Goal: Task Accomplishment & Management: Manage account settings

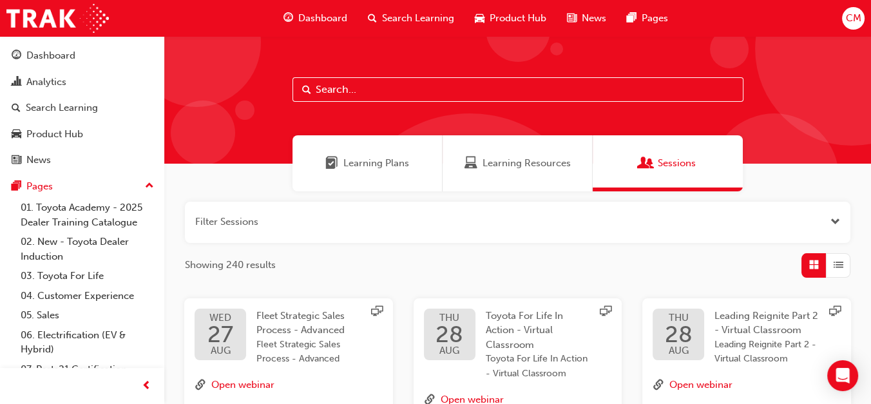
click at [424, 90] on input "text" at bounding box center [517, 89] width 451 height 24
type input "TFL"
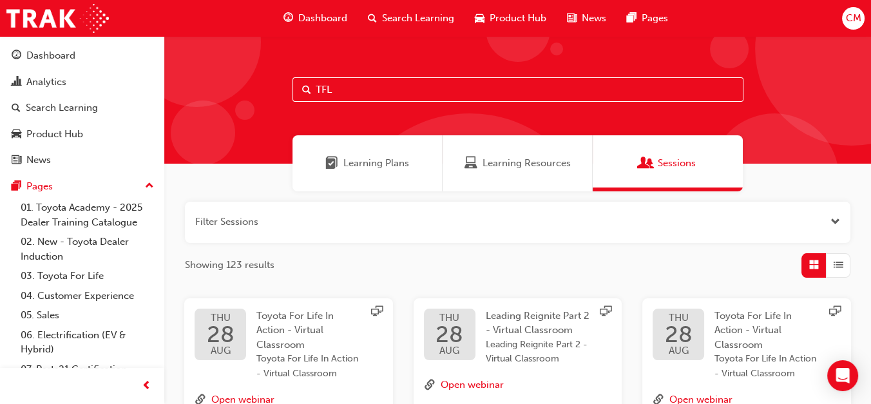
click at [525, 162] on span "Learning Resources" at bounding box center [526, 163] width 88 height 15
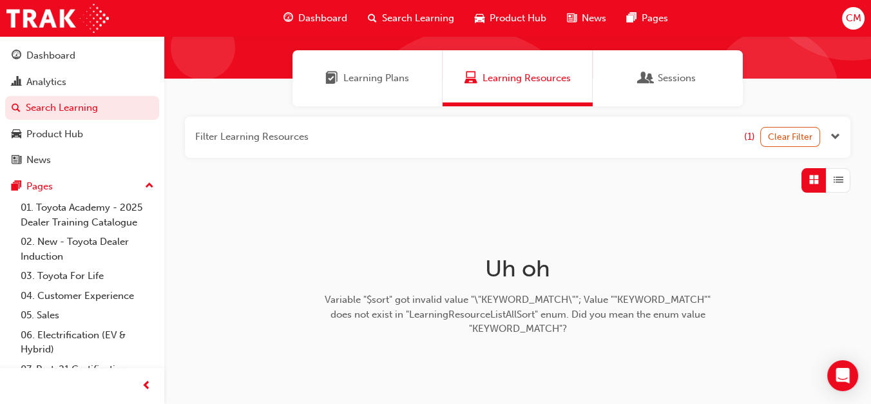
scroll to position [86, 0]
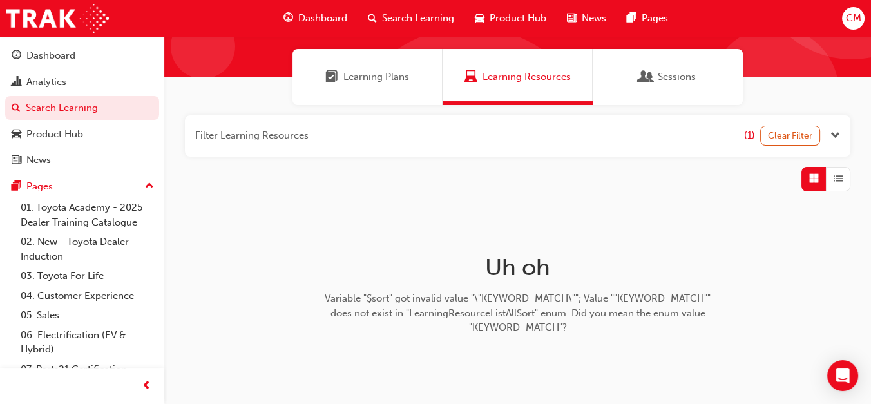
click at [675, 76] on span "Sessions" at bounding box center [676, 77] width 38 height 15
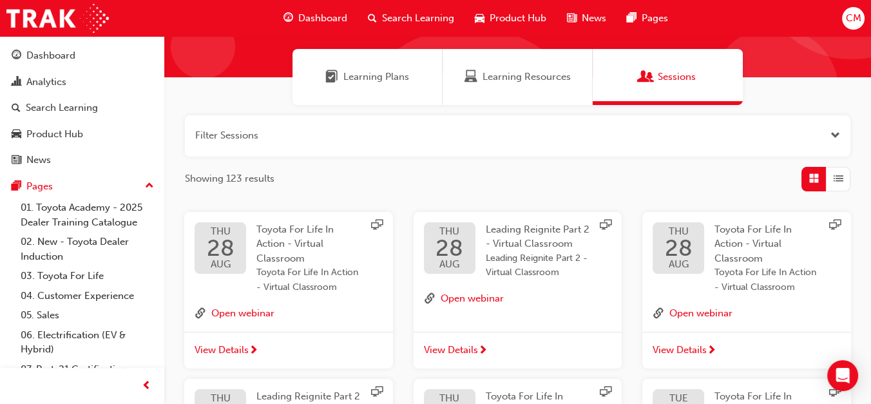
click at [248, 262] on div "[DATE] Toyota For Life In Action - Virtual Classroom Toyota For Life In Action …" at bounding box center [288, 258] width 188 height 73
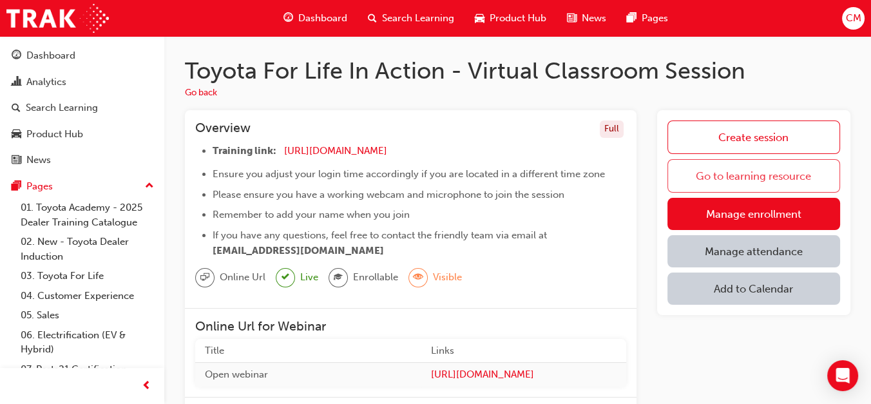
click at [777, 172] on link "Go to learning resource" at bounding box center [753, 175] width 173 height 33
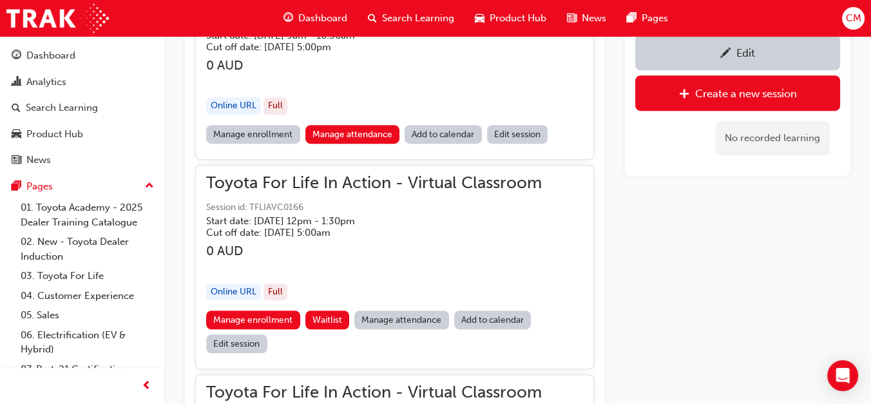
scroll to position [1058, 0]
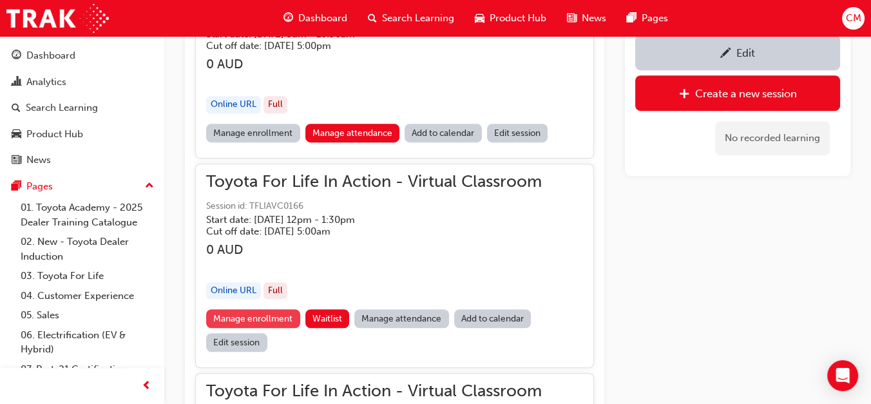
click at [279, 310] on link "Manage enrollment" at bounding box center [253, 318] width 94 height 19
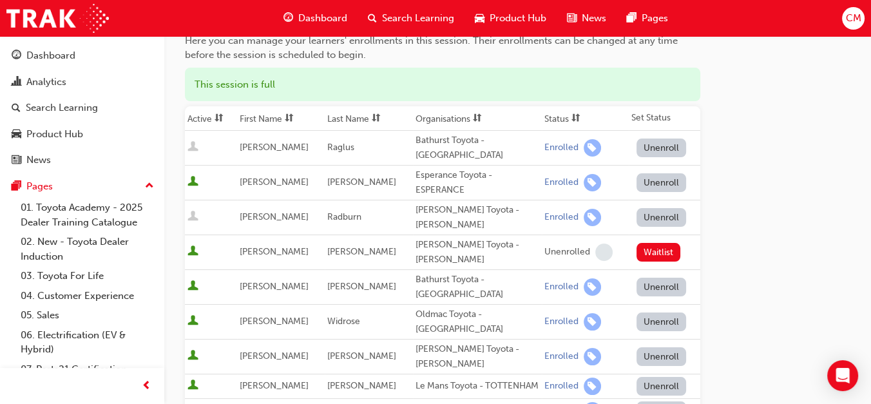
scroll to position [140, 0]
click at [658, 400] on button "Unenroll" at bounding box center [661, 409] width 50 height 19
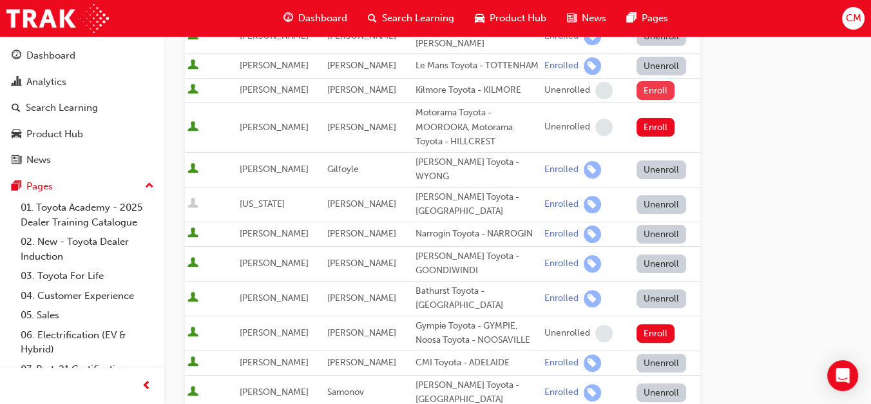
scroll to position [760, 0]
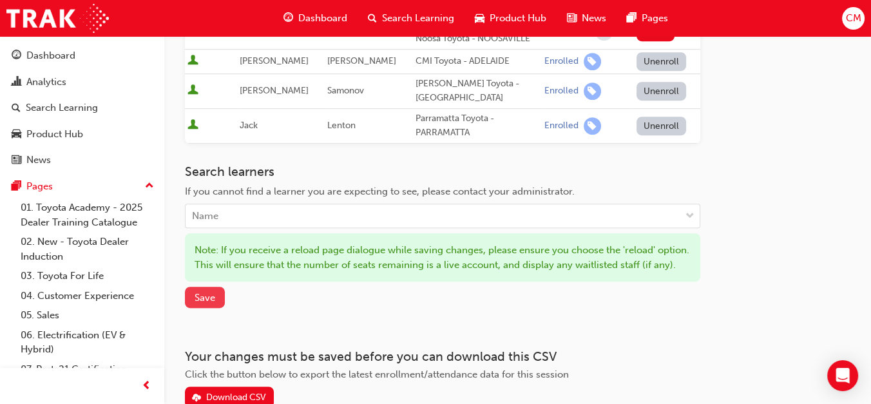
click at [214, 292] on span "Save" at bounding box center [204, 298] width 21 height 12
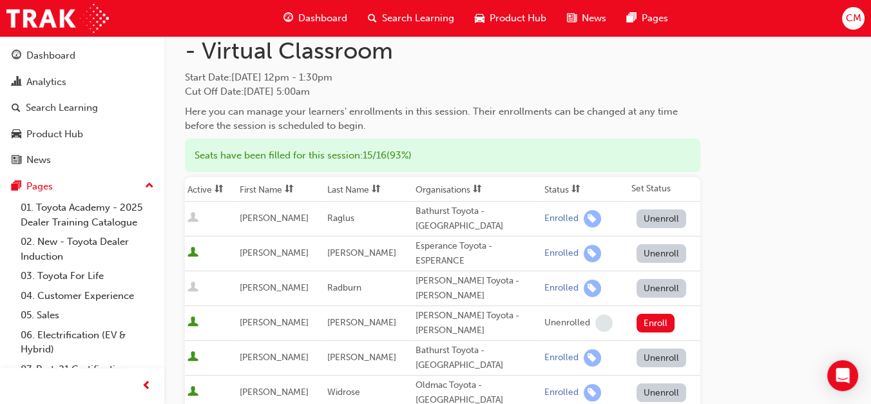
scroll to position [66, 0]
